Goal: Task Accomplishment & Management: Use online tool/utility

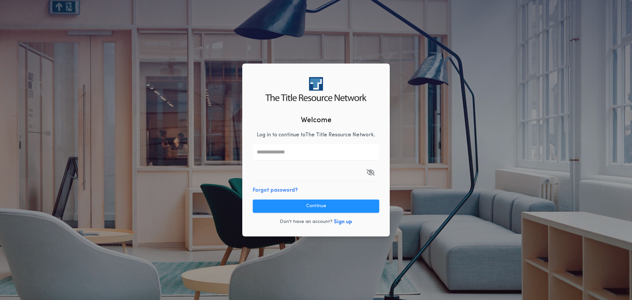
click at [300, 150] on input "text" at bounding box center [316, 152] width 126 height 16
click at [191, 106] on div "Welcome Log in to continue to The Title Resource Network . Forgot password? Con…" at bounding box center [316, 150] width 632 height 300
type input "**********"
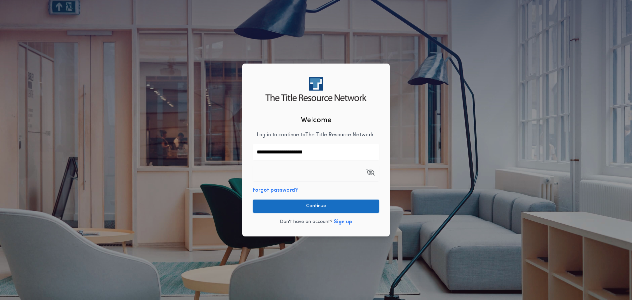
click at [333, 205] on button "Continue" at bounding box center [316, 206] width 126 height 13
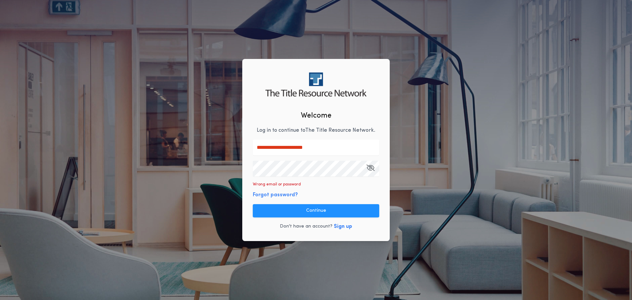
click at [212, 162] on div "**********" at bounding box center [316, 150] width 632 height 300
click at [341, 213] on button "Continue" at bounding box center [316, 210] width 126 height 13
click at [285, 195] on button "Forgot password?" at bounding box center [275, 195] width 45 height 8
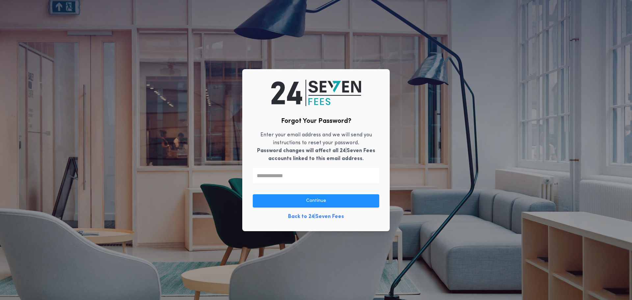
click at [284, 176] on input "text" at bounding box center [316, 176] width 126 height 16
type input "**********"
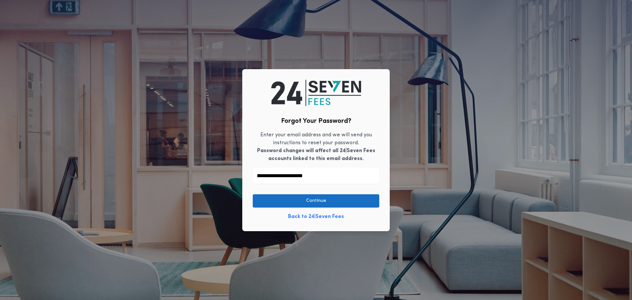
click at [313, 196] on button "Continue" at bounding box center [316, 200] width 126 height 13
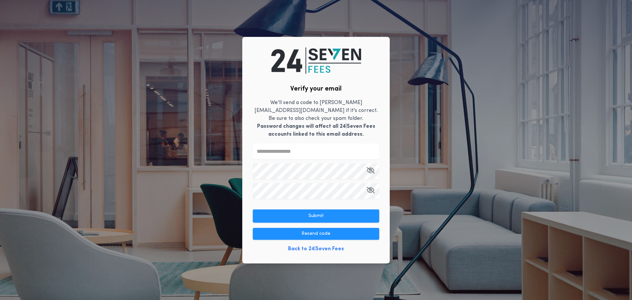
click at [297, 148] on input "text" at bounding box center [316, 152] width 126 height 16
click at [296, 146] on input "text" at bounding box center [316, 152] width 126 height 16
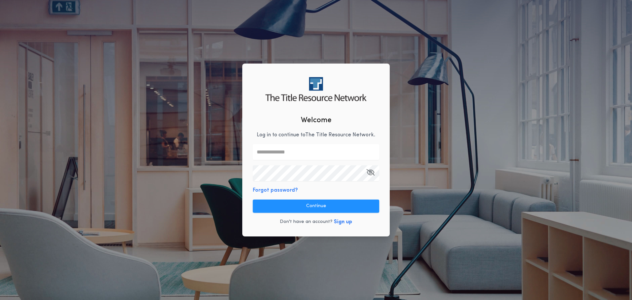
click at [346, 222] on button "Sign up" at bounding box center [343, 222] width 18 height 8
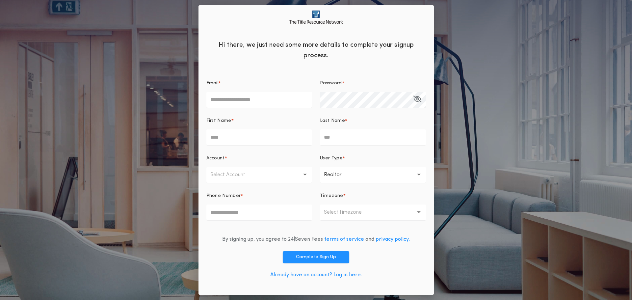
click at [275, 99] on input "Email *" at bounding box center [260, 100] width 106 height 16
type input "**********"
type input "*******"
type input "**********"
click at [277, 176] on button "Select Account" at bounding box center [260, 175] width 106 height 16
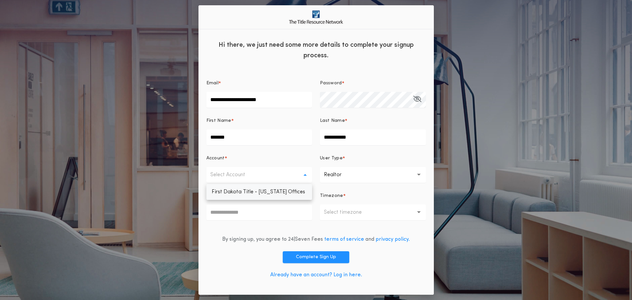
click at [270, 191] on p "First Dakota Title - [US_STATE] Offices" at bounding box center [260, 192] width 106 height 16
click at [356, 175] on p "Realtor" at bounding box center [344, 175] width 28 height 8
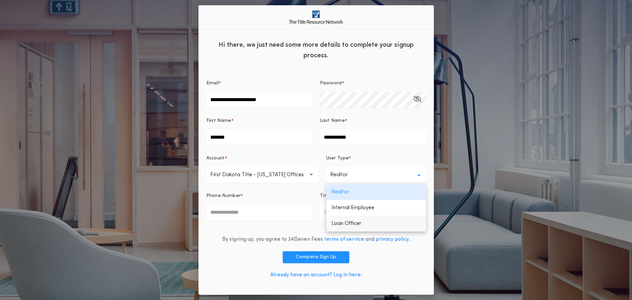
click at [366, 221] on p "Loan Officer" at bounding box center [376, 224] width 100 height 16
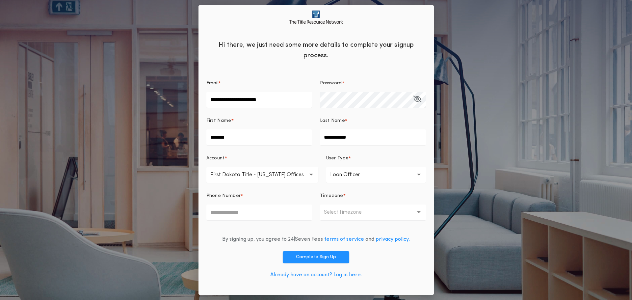
click at [250, 207] on input "Phone Number *" at bounding box center [260, 213] width 106 height 16
type input "**********"
click at [359, 216] on button "Select timezone" at bounding box center [373, 213] width 106 height 16
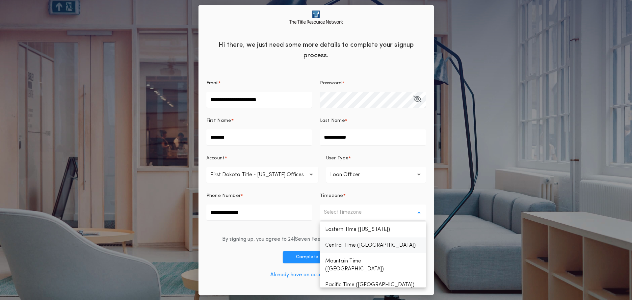
click at [364, 244] on p "Central Time ([GEOGRAPHIC_DATA])" at bounding box center [373, 245] width 106 height 16
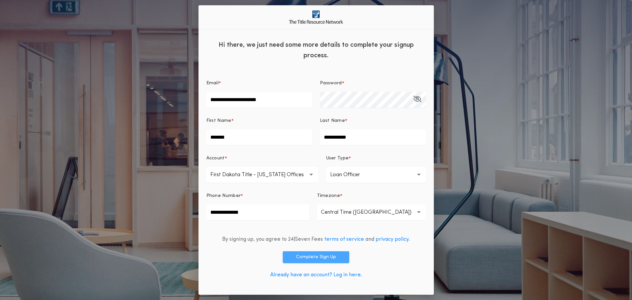
click at [320, 258] on button "Complete Sign Up" at bounding box center [316, 257] width 67 height 12
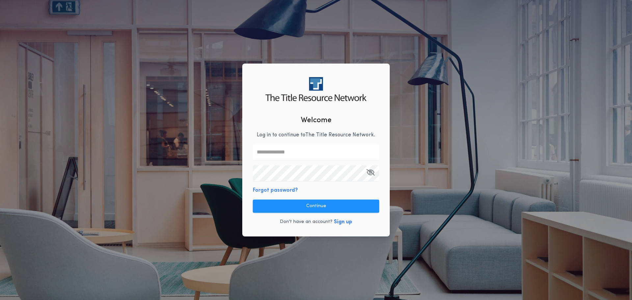
click at [286, 147] on input "text" at bounding box center [316, 152] width 126 height 16
type input "**********"
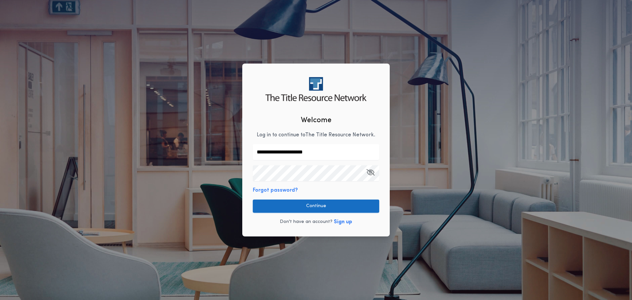
click at [312, 208] on button "Continue" at bounding box center [316, 206] width 126 height 13
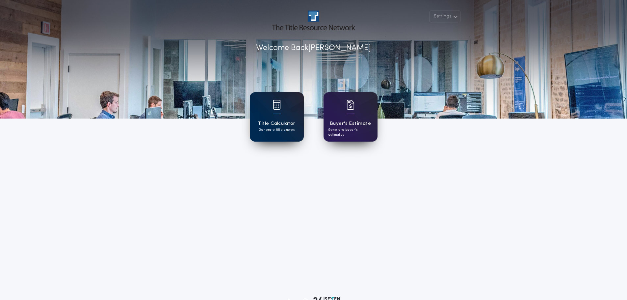
click at [279, 112] on div at bounding box center [277, 109] width 8 height 18
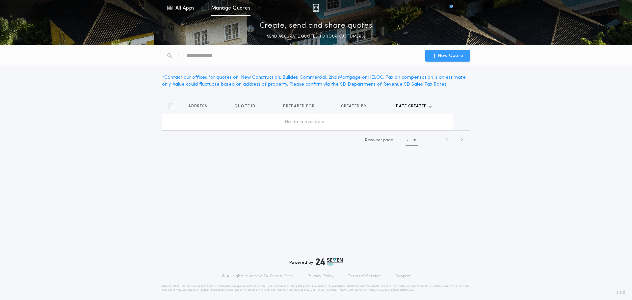
click at [454, 56] on span "New Quote" at bounding box center [450, 55] width 25 height 7
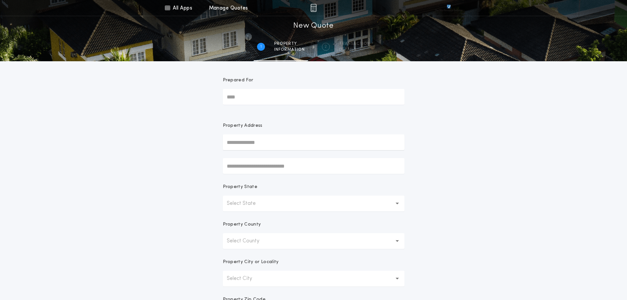
click at [267, 96] on input "Prepared For" at bounding box center [314, 97] width 182 height 16
click at [262, 96] on input "Prepared For" at bounding box center [314, 97] width 182 height 16
type input "**********"
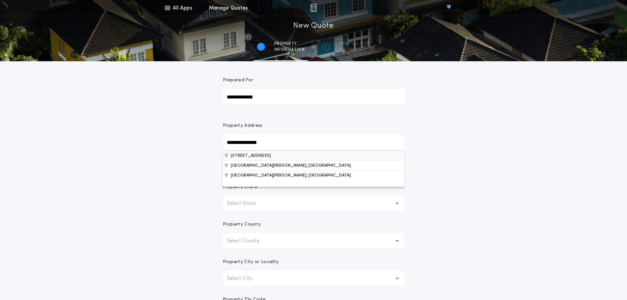
type input "**********"
click at [279, 157] on button "[STREET_ADDRESS]" at bounding box center [314, 156] width 182 height 10
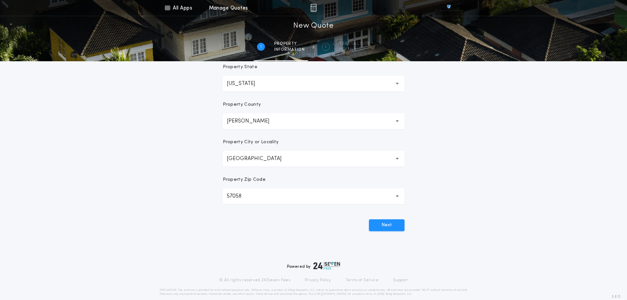
scroll to position [124, 0]
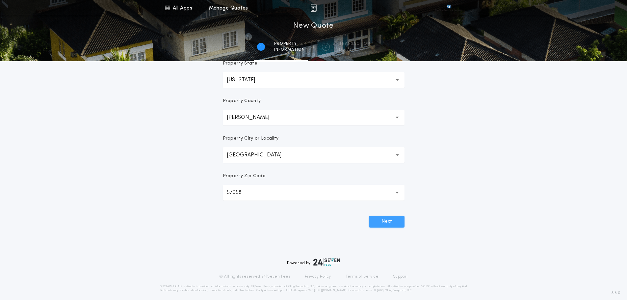
click at [389, 219] on button "Next" at bounding box center [387, 222] width 36 height 12
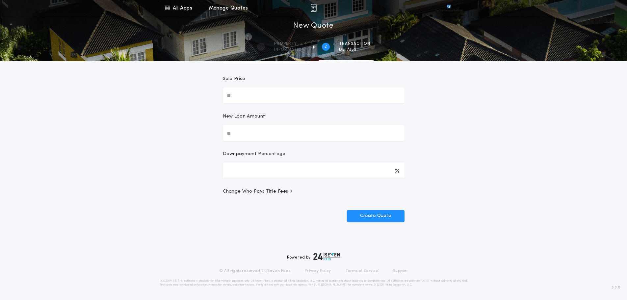
scroll to position [0, 0]
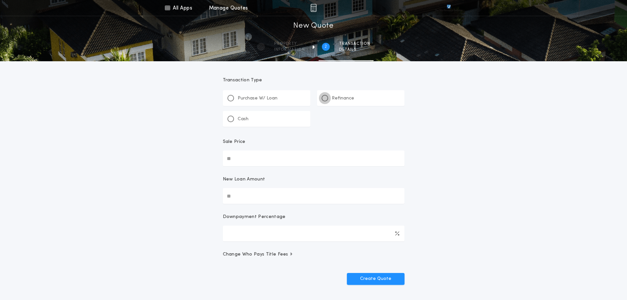
click at [324, 97] on div at bounding box center [324, 98] width 3 height 3
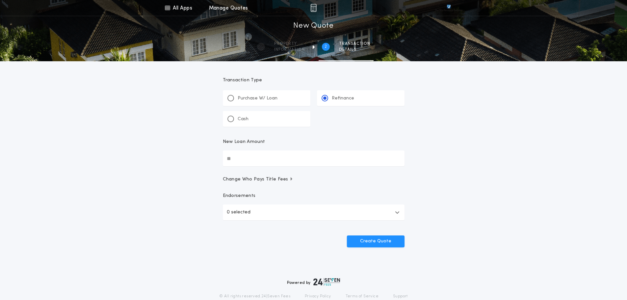
click at [248, 160] on input "New Loan Amount" at bounding box center [314, 159] width 182 height 16
type input "********"
click at [280, 212] on button "0 selected" at bounding box center [314, 213] width 182 height 16
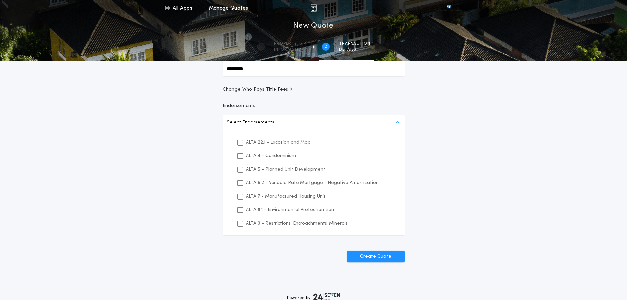
scroll to position [107, 0]
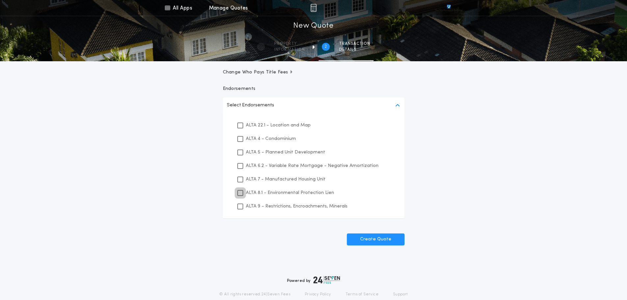
click at [240, 192] on icon at bounding box center [240, 193] width 4 height 5
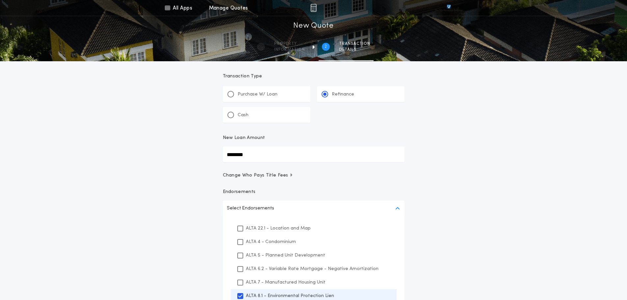
scroll to position [0, 0]
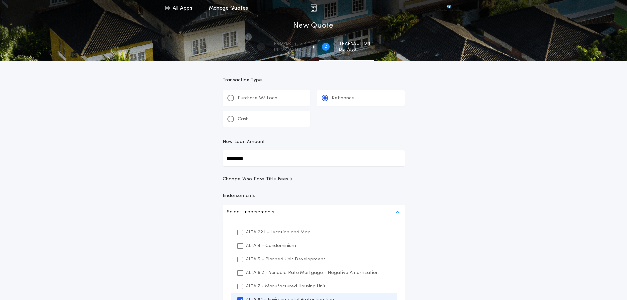
click at [260, 178] on span "Change Who Pays Title Fees" at bounding box center [258, 179] width 71 height 7
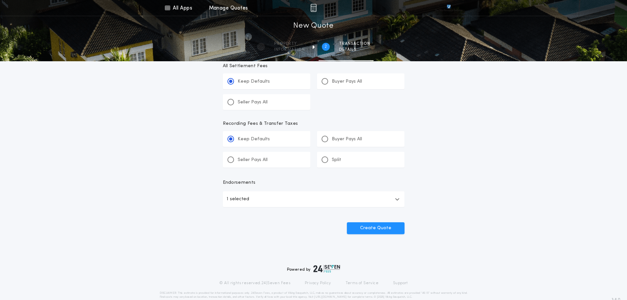
scroll to position [255, 0]
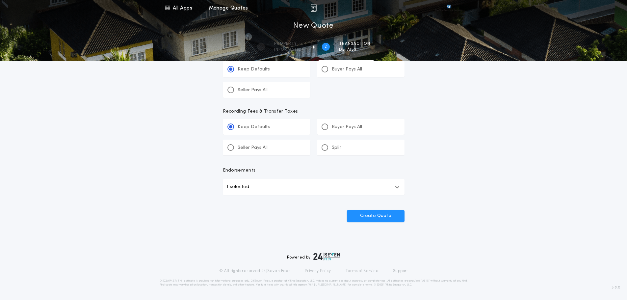
click at [395, 182] on button "1 selected" at bounding box center [314, 187] width 182 height 16
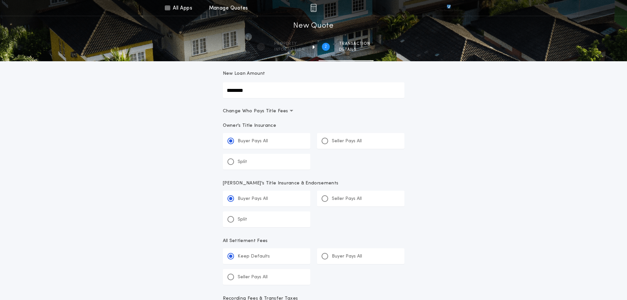
scroll to position [49, 0]
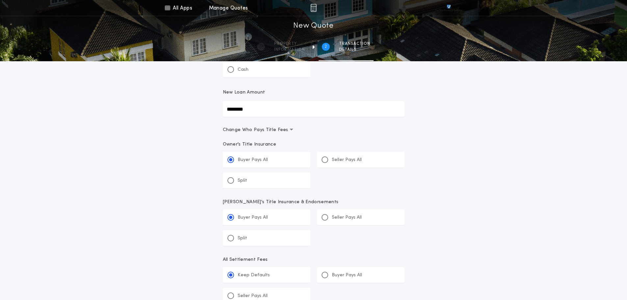
click at [281, 128] on span "Change Who Pays Title Fees" at bounding box center [258, 130] width 71 height 7
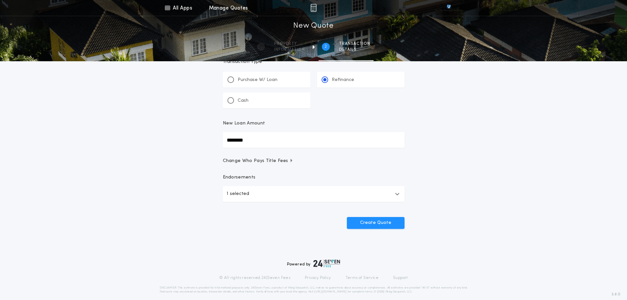
scroll to position [17, 0]
click at [326, 191] on button "1 selected" at bounding box center [314, 195] width 182 height 16
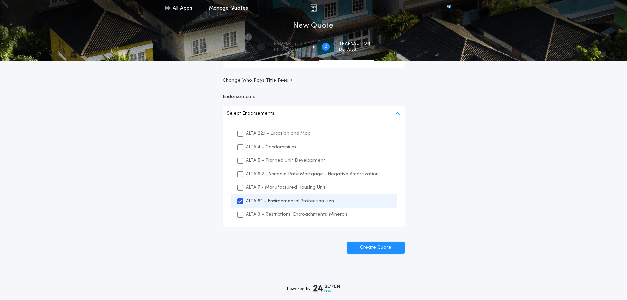
scroll to position [99, 0]
click at [392, 247] on button "Create Quote" at bounding box center [376, 247] width 58 height 12
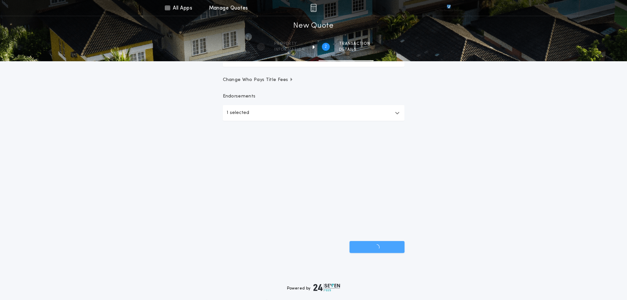
scroll to position [25, 0]
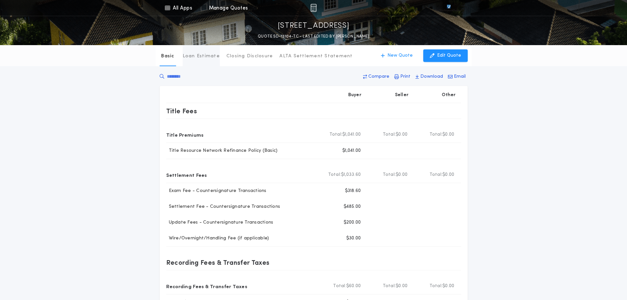
click at [193, 56] on p "Loan Estimate" at bounding box center [201, 56] width 37 height 7
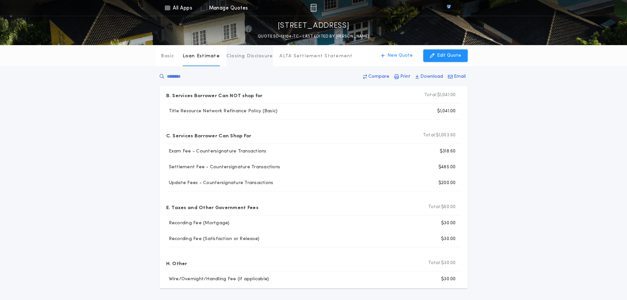
click at [254, 57] on p "Closing Disclosure" at bounding box center [250, 56] width 47 height 7
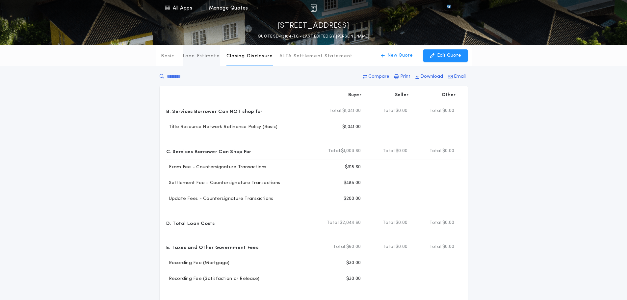
click at [205, 57] on p "Loan Estimate" at bounding box center [201, 56] width 37 height 7
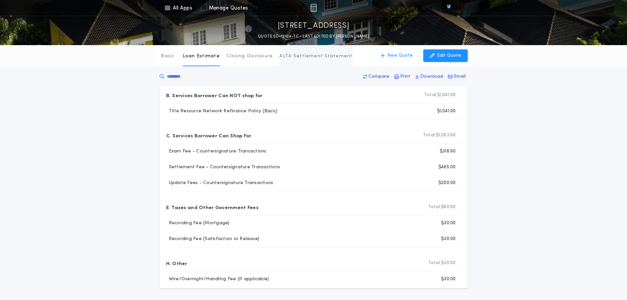
click at [316, 57] on p "ALTA Settlement Statement" at bounding box center [316, 56] width 73 height 7
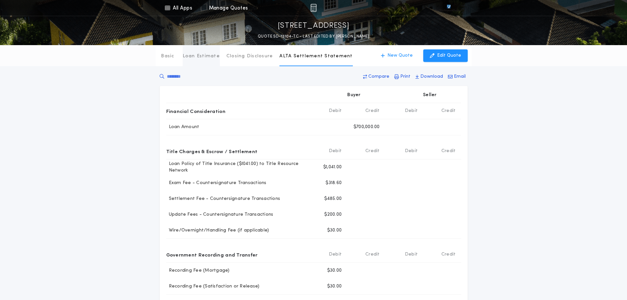
click at [191, 57] on p "Loan Estimate" at bounding box center [201, 56] width 37 height 7
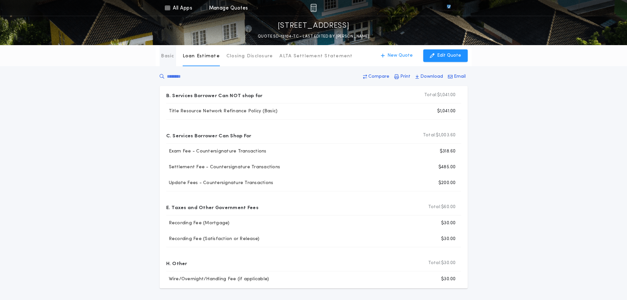
click at [170, 57] on p "Basic" at bounding box center [167, 56] width 13 height 7
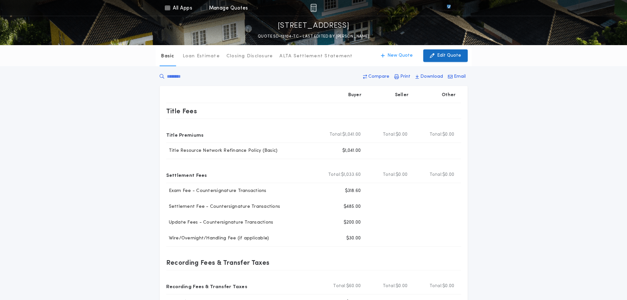
click at [450, 57] on p "Edit Quote" at bounding box center [449, 55] width 24 height 7
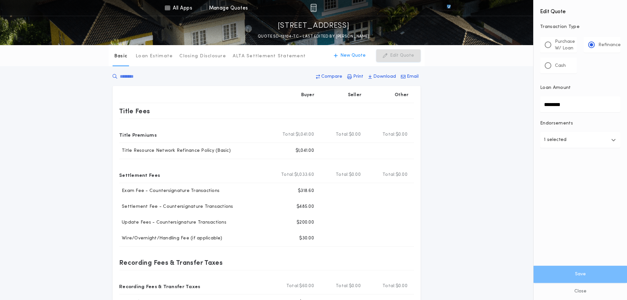
scroll to position [8, 0]
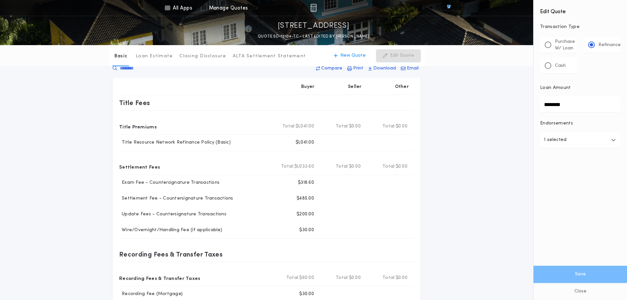
click at [615, 140] on icon "button" at bounding box center [614, 139] width 5 height 5
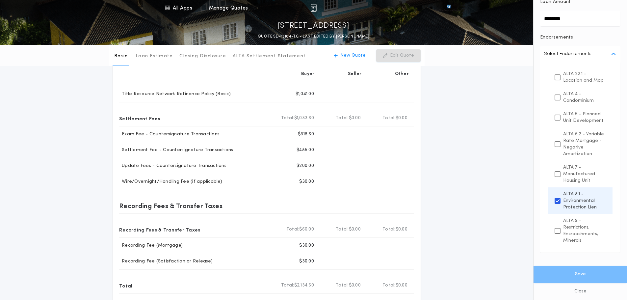
scroll to position [58, 0]
click at [589, 292] on button "Close" at bounding box center [581, 291] width 94 height 17
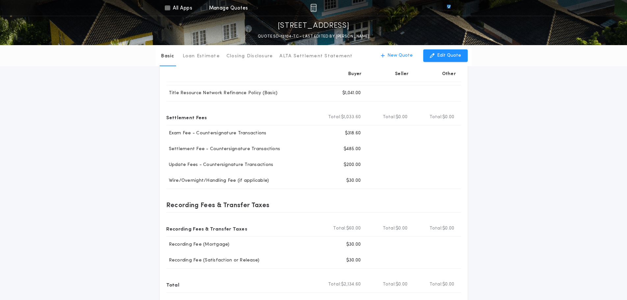
scroll to position [0, 0]
click at [204, 55] on p "Loan Estimate" at bounding box center [201, 56] width 37 height 7
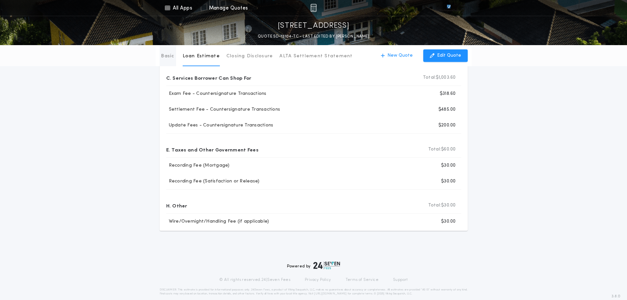
click at [167, 55] on p "Basic" at bounding box center [167, 56] width 13 height 7
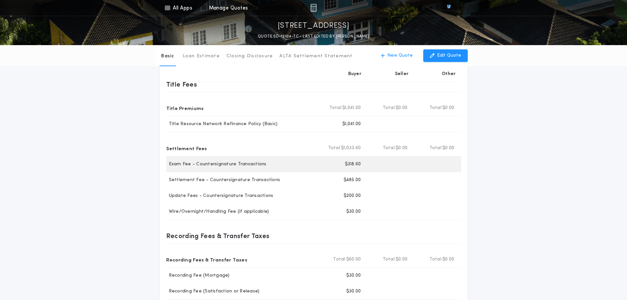
scroll to position [25, 0]
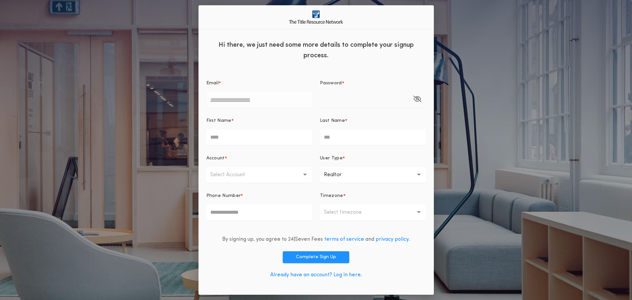
type input "**********"
